Goal: Task Accomplishment & Management: Use online tool/utility

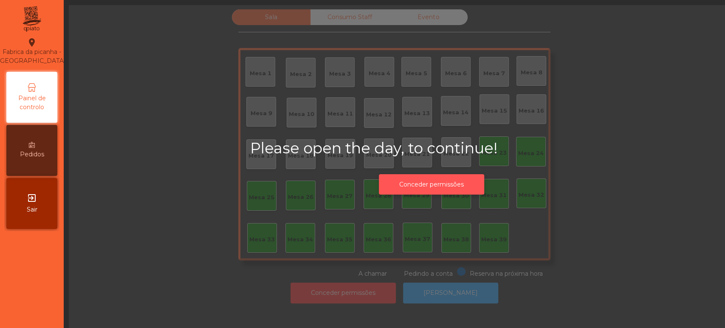
click at [418, 187] on button "Conceder permissões" at bounding box center [431, 184] width 105 height 21
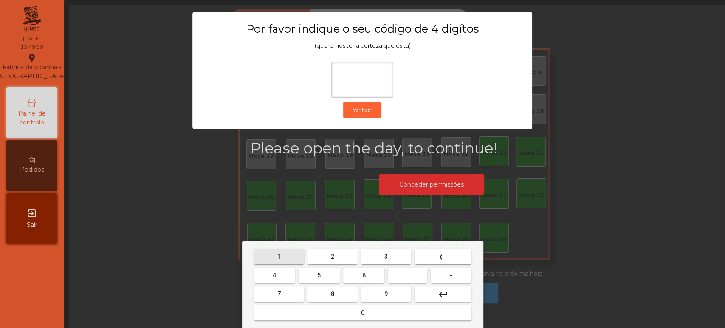
click at [285, 256] on button "1" at bounding box center [279, 256] width 50 height 15
click at [384, 254] on span "3" at bounding box center [385, 256] width 3 height 7
click at [319, 275] on span "5" at bounding box center [318, 275] width 3 height 7
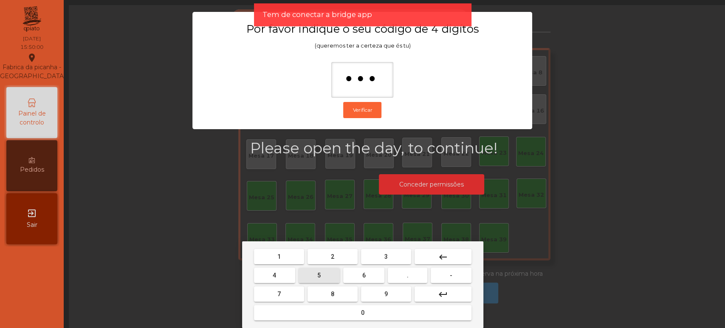
click at [353, 316] on button "0" at bounding box center [362, 312] width 217 height 15
type input "****"
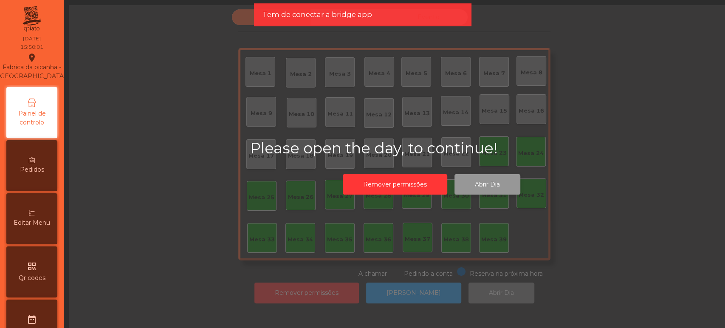
click at [472, 188] on button "Abrir Dia" at bounding box center [488, 184] width 66 height 21
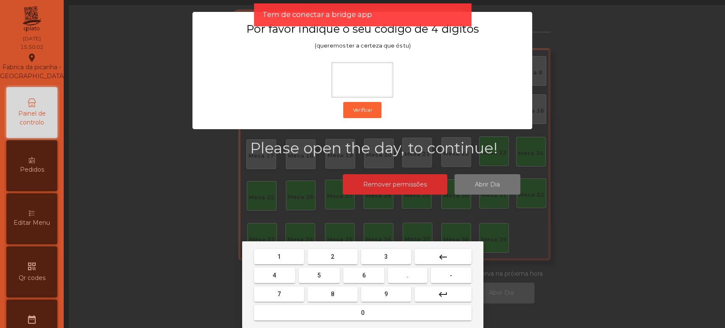
click at [280, 257] on span "1" at bounding box center [278, 256] width 3 height 7
click at [386, 256] on span "3" at bounding box center [385, 256] width 3 height 7
click at [328, 273] on button "5" at bounding box center [319, 275] width 41 height 15
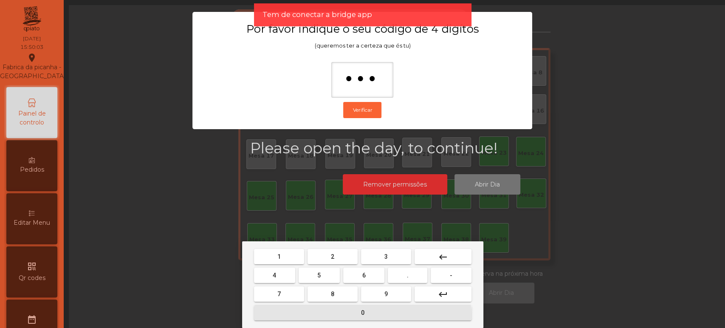
click at [350, 315] on button "0" at bounding box center [362, 312] width 217 height 15
type input "****"
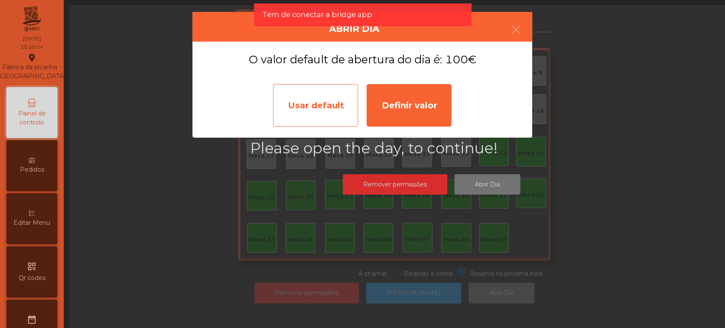
click at [309, 93] on div "Usar default" at bounding box center [315, 105] width 85 height 42
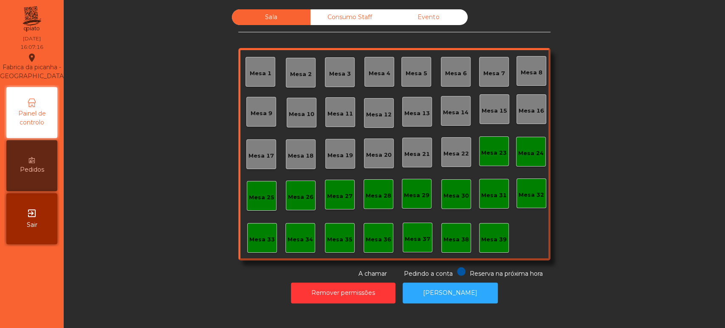
click at [455, 238] on div "Mesa 38" at bounding box center [455, 239] width 25 height 8
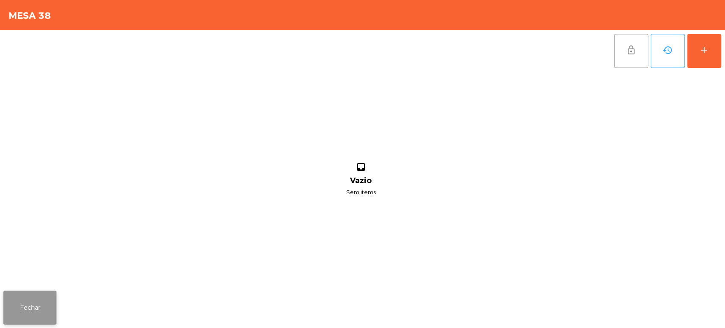
click at [27, 313] on button "Fechar" at bounding box center [29, 308] width 53 height 34
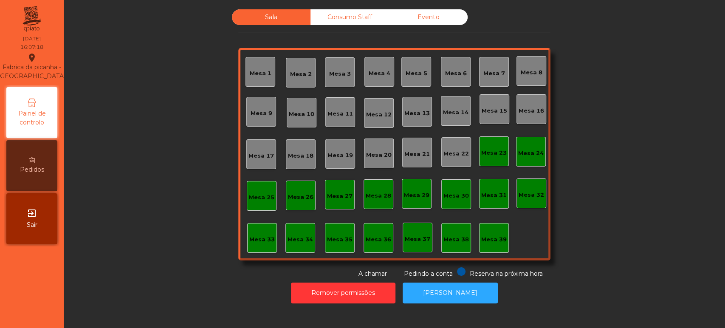
click at [488, 252] on div "Mesa 39" at bounding box center [494, 238] width 30 height 30
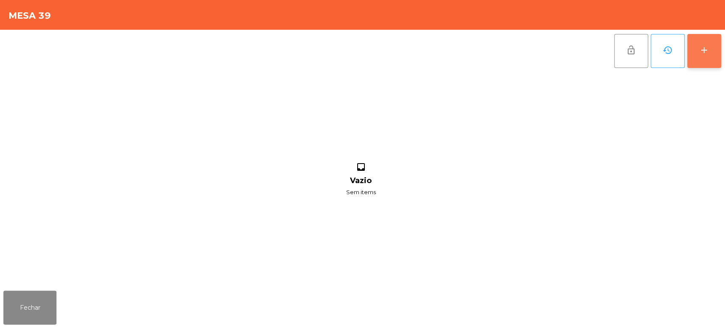
click at [701, 41] on button "add" at bounding box center [704, 51] width 34 height 34
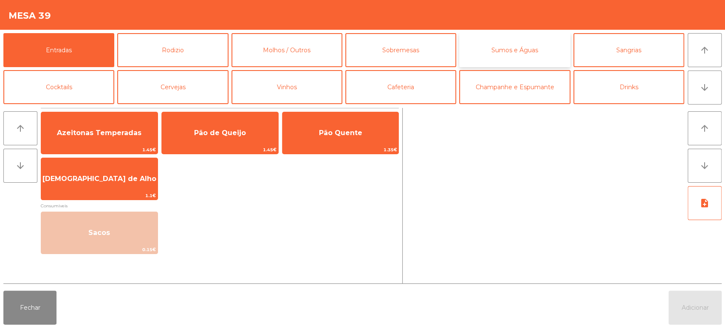
click at [508, 37] on button "Sumos e Águas" at bounding box center [514, 50] width 111 height 34
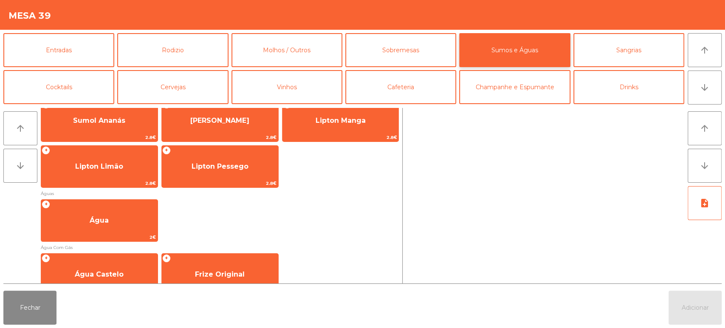
scroll to position [204, 0]
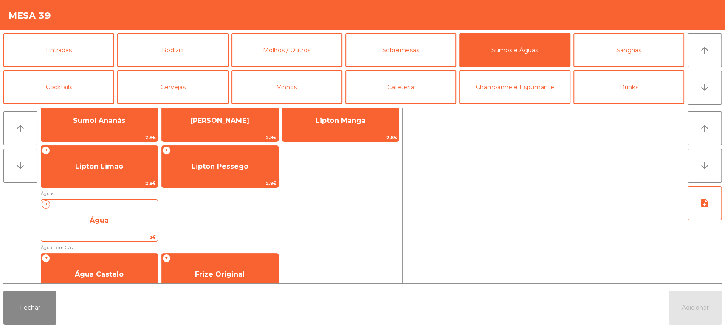
click at [112, 222] on span "Água" at bounding box center [99, 220] width 116 height 23
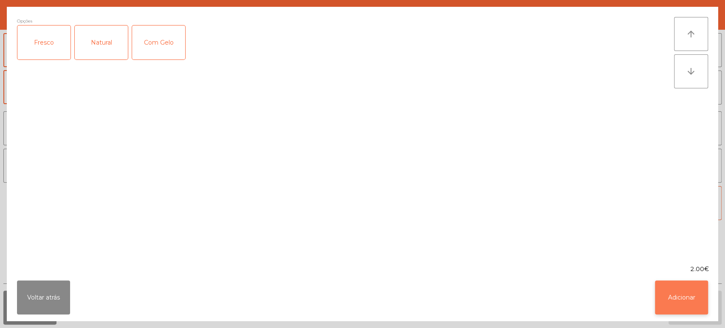
click at [683, 298] on button "Adicionar" at bounding box center [681, 297] width 53 height 34
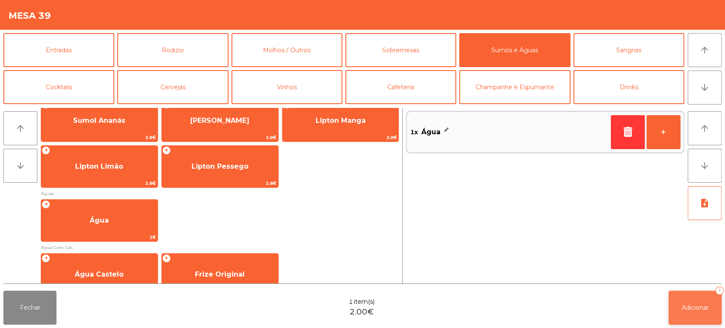
click at [693, 312] on button "Adicionar 1" at bounding box center [695, 308] width 53 height 34
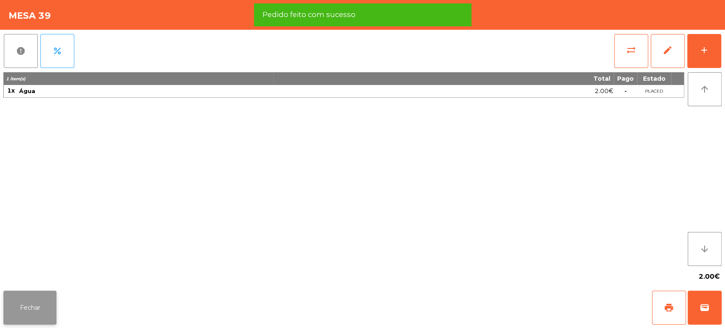
click at [28, 308] on button "Fechar" at bounding box center [29, 308] width 53 height 34
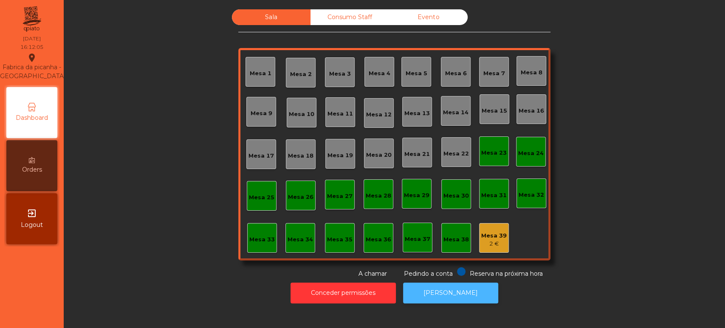
click at [433, 301] on button "[PERSON_NAME]" at bounding box center [450, 292] width 95 height 21
